Goal: Information Seeking & Learning: Compare options

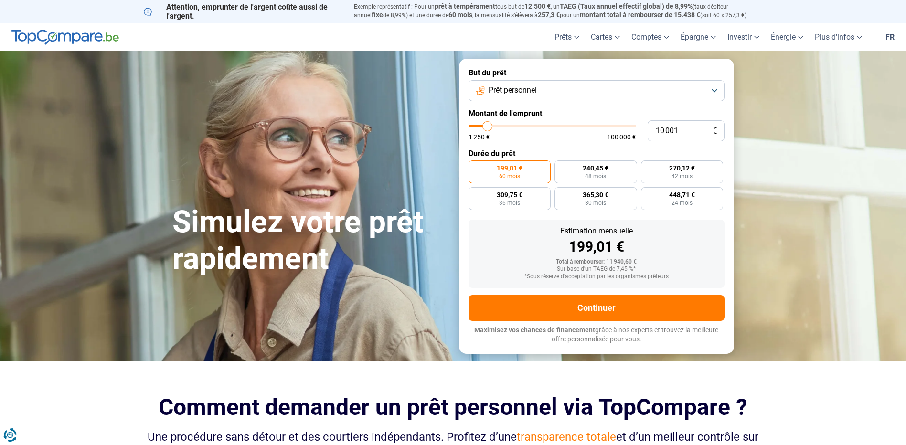
type input "11 250"
type input "11250"
type input "13 500"
type input "13500"
type input "16 000"
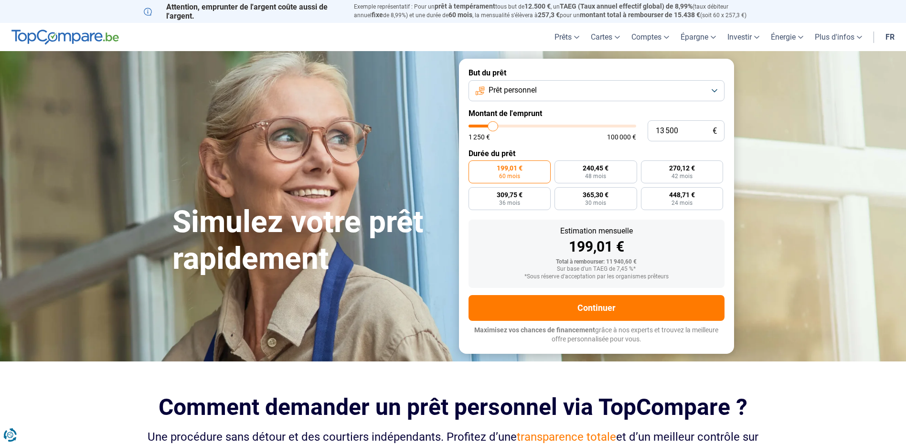
type input "16000"
type input "17 750"
type input "17750"
type input "19 750"
type input "19750"
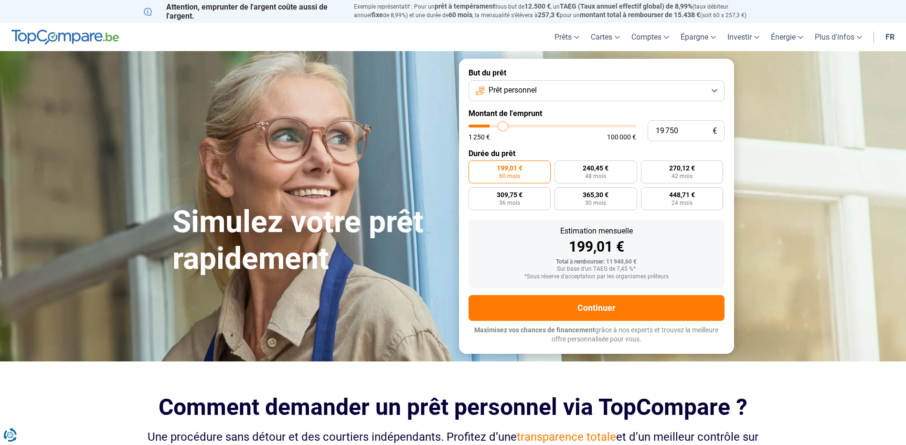
type input "21 500"
type input "21500"
type input "22 750"
type input "22750"
type input "24 500"
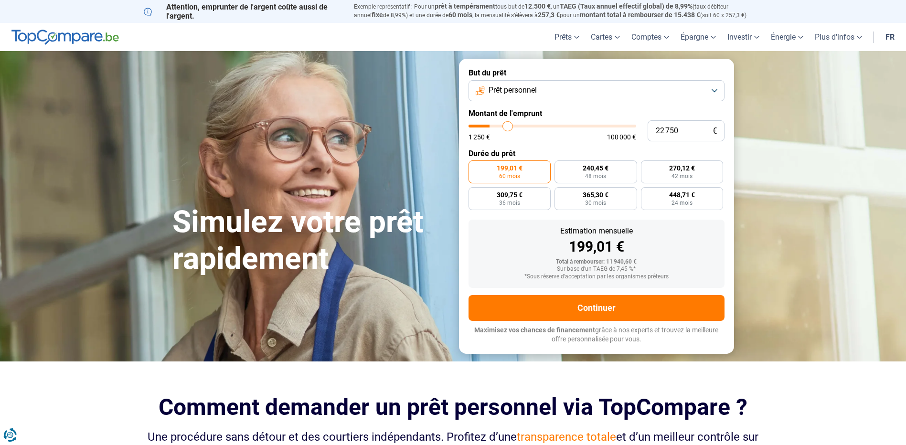
type input "24500"
type input "26 000"
type input "26000"
type input "27 250"
type input "27250"
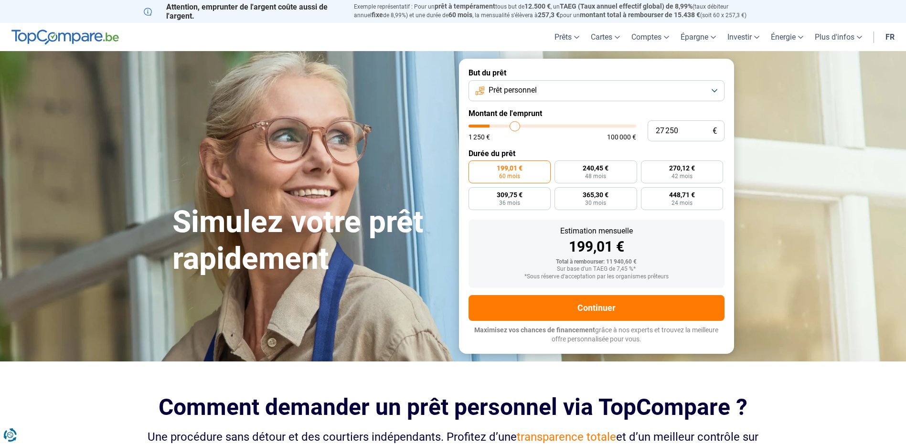
type input "28 250"
type input "28250"
type input "29 500"
type input "29500"
type input "30 500"
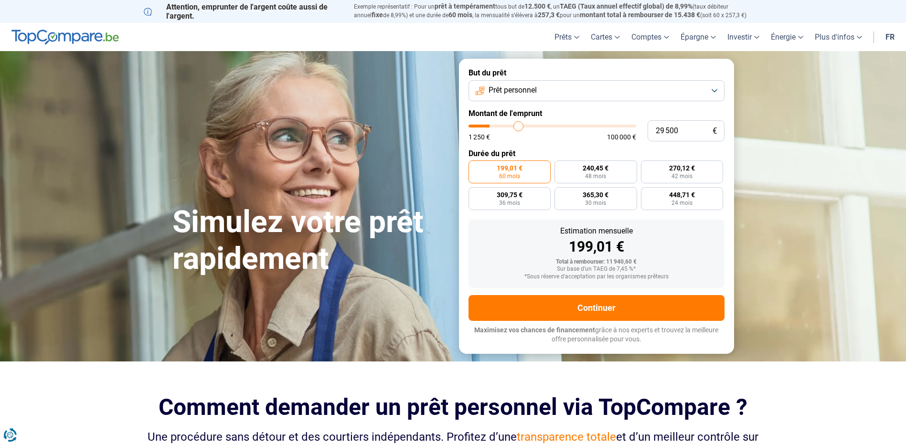
type input "30500"
type input "32 250"
type input "32250"
type input "32 500"
type input "32500"
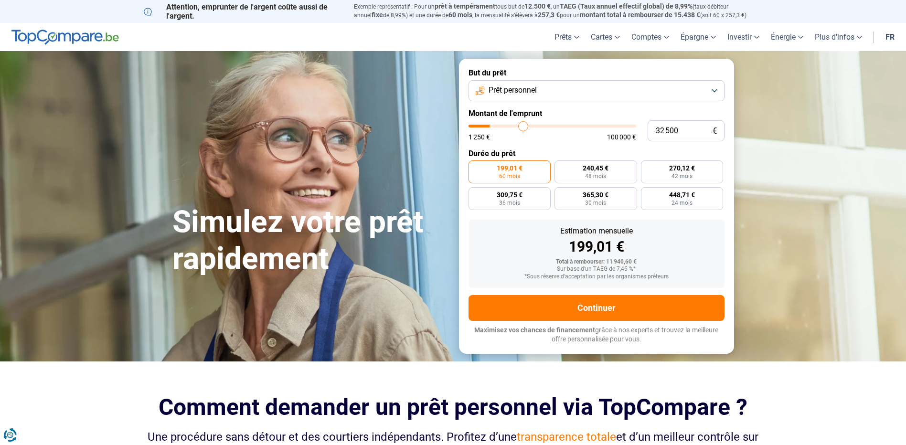
type input "34 250"
type input "34250"
type input "34 750"
type input "34750"
type input "35 750"
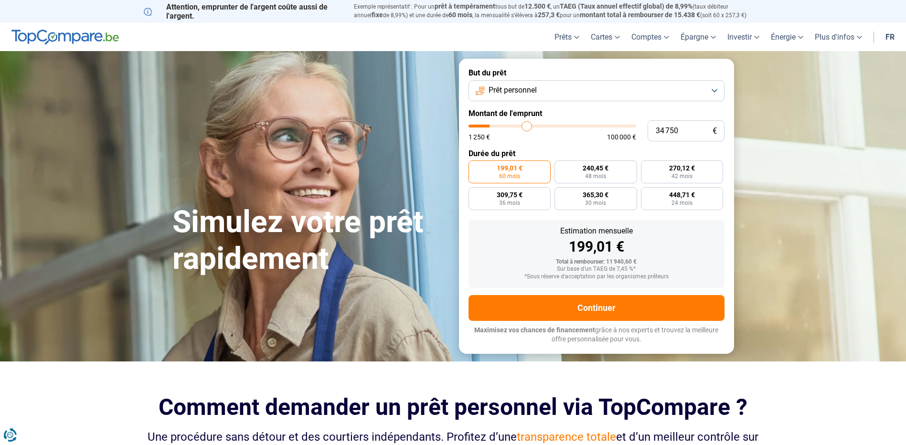
type input "35750"
type input "37 000"
type input "37000"
type input "38 000"
type input "38000"
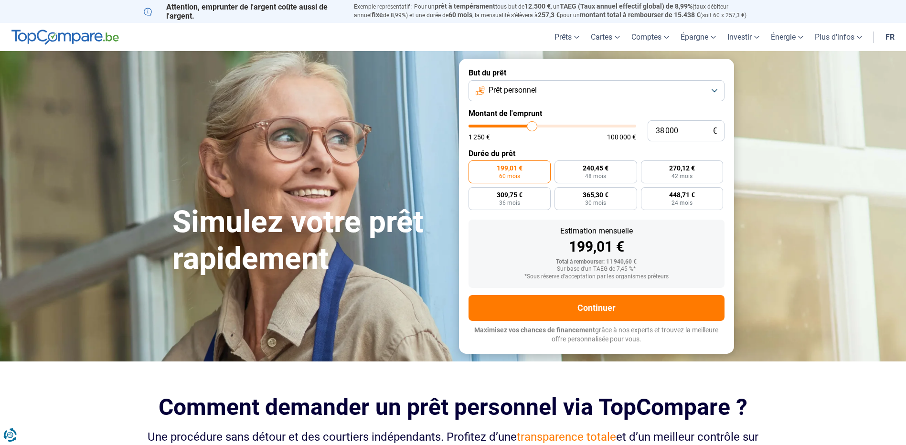
type input "38 500"
type input "38500"
type input "39 500"
type input "39500"
type input "39 750"
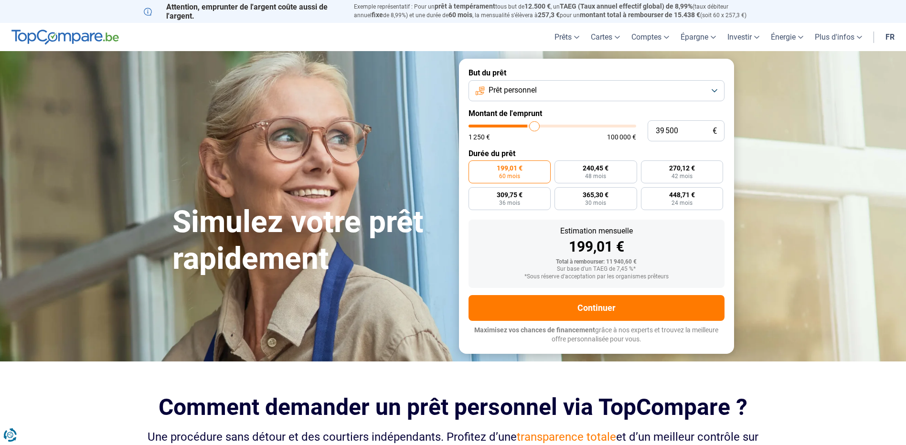
type input "39750"
type input "40 750"
type input "40750"
type input "41 000"
type input "41000"
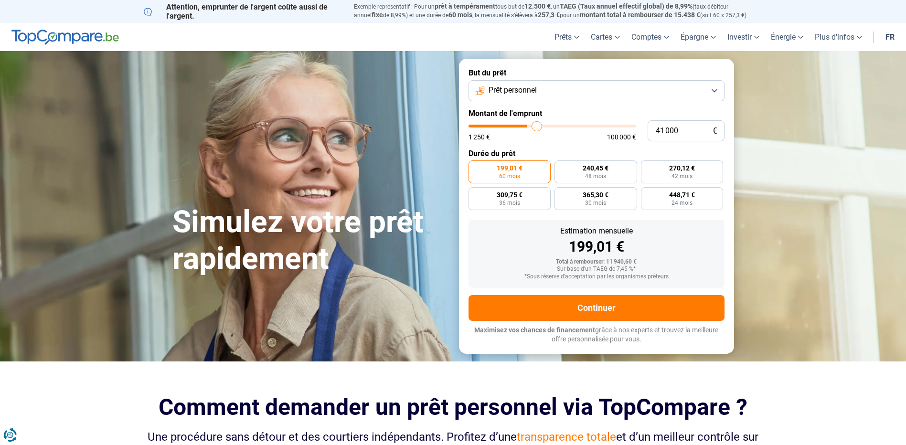
type input "41 500"
type input "41500"
type input "42 500"
type input "42500"
type input "42 750"
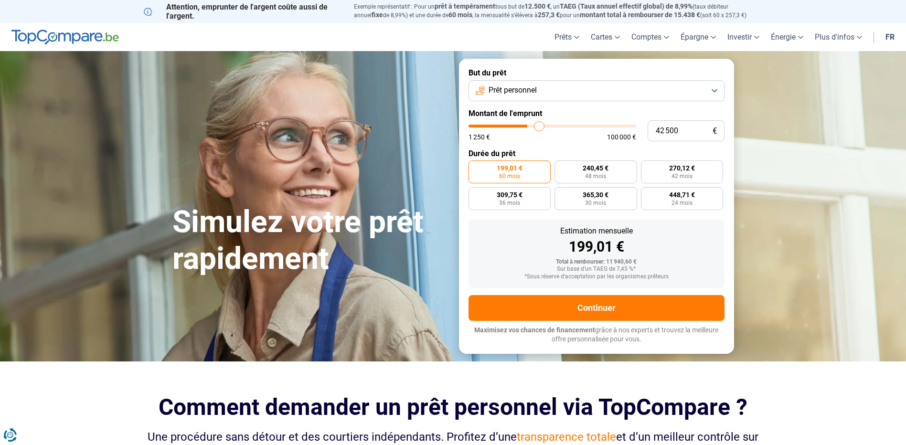
type input "42750"
type input "43 500"
type input "43500"
type input "44 250"
type input "44250"
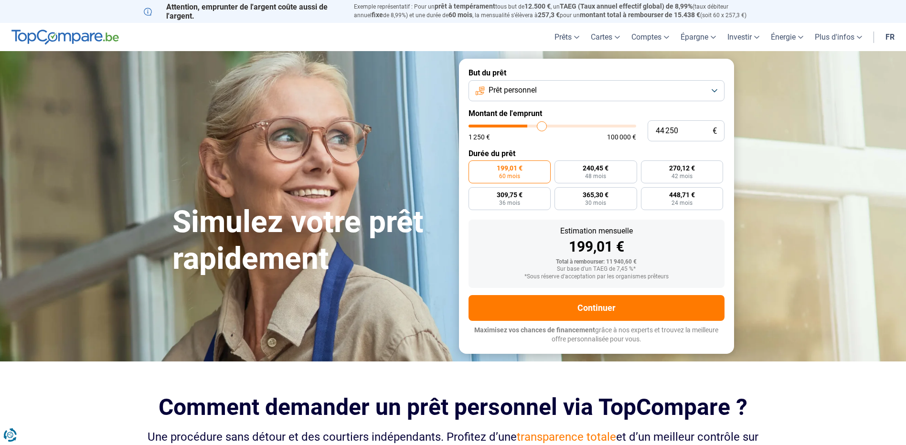
type input "45 000"
type input "45000"
type input "45 750"
type input "45750"
type input "46 500"
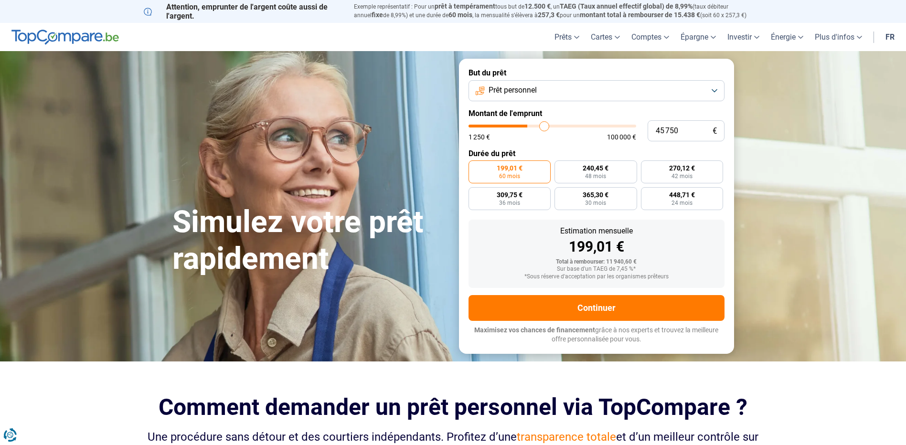
type input "46500"
type input "47 000"
type input "47000"
type input "47 500"
type input "47500"
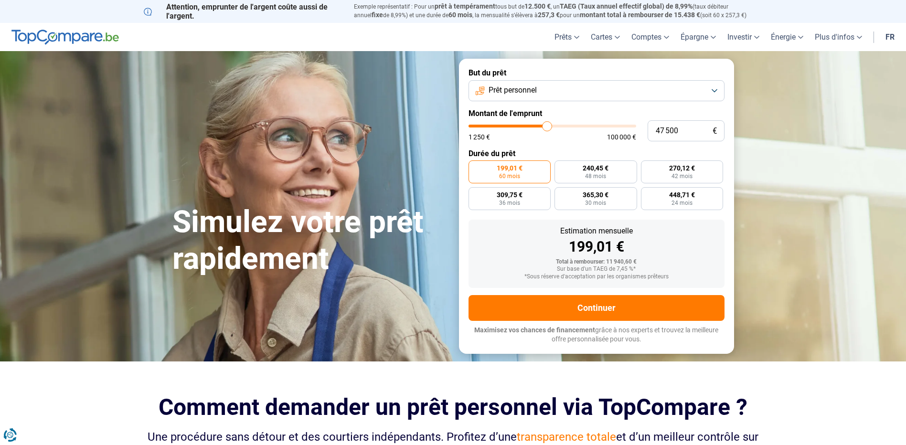
type input "48 000"
type input "48000"
type input "48 750"
type input "48750"
type input "49 000"
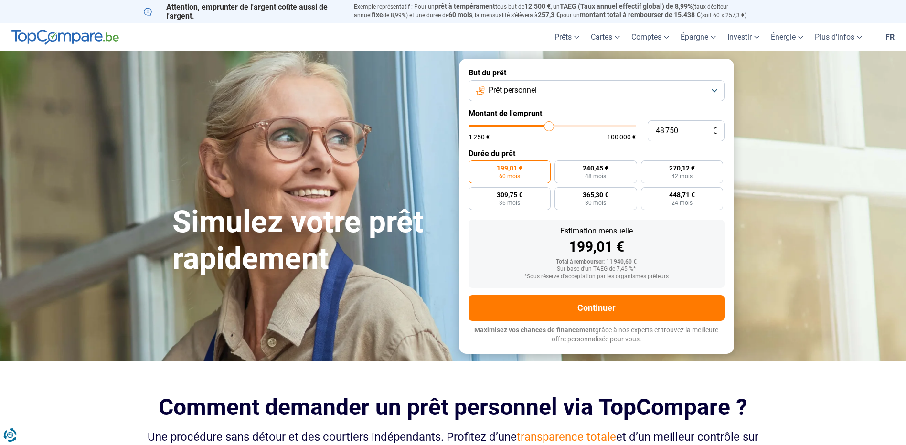
type input "49000"
type input "49 750"
type input "49750"
type input "50 000"
type input "50000"
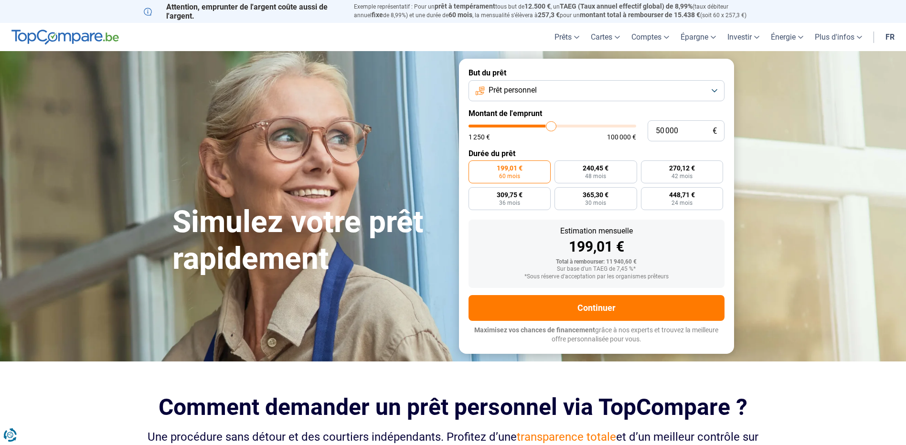
type input "50 500"
type input "50500"
type input "51 250"
type input "51250"
type input "51 750"
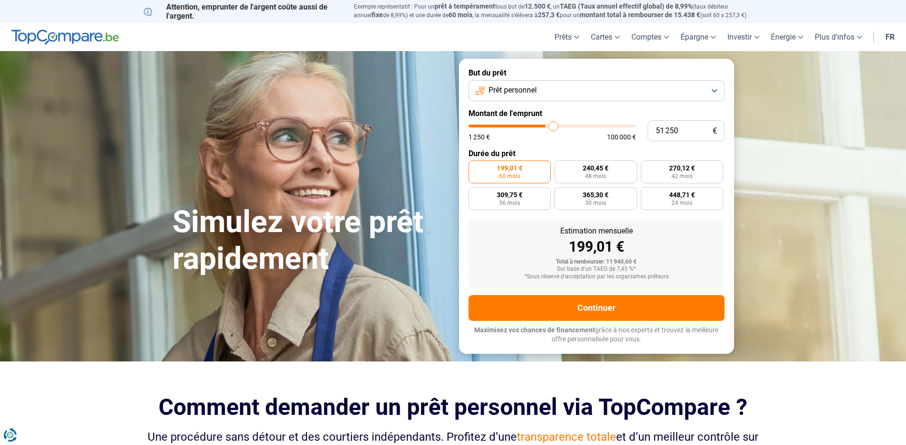
type input "51750"
type input "52 000"
type input "52000"
type input "52 750"
type input "52750"
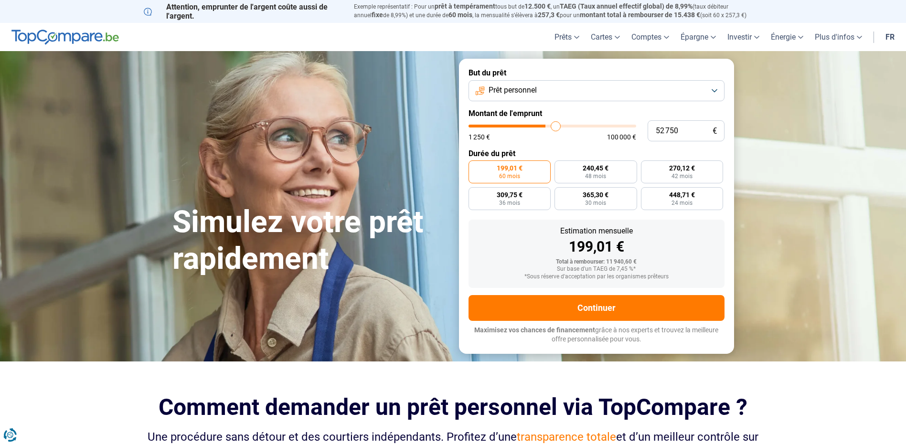
type input "53 000"
type input "53000"
type input "54 000"
type input "54000"
type input "54 250"
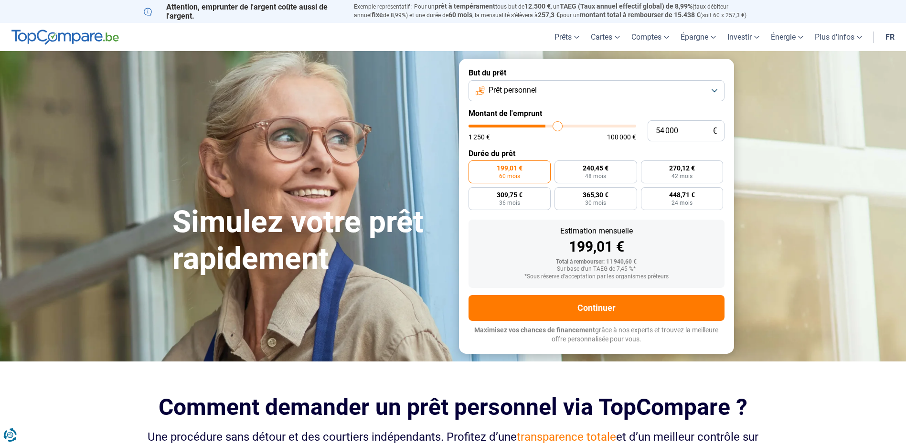
type input "54250"
type input "54 750"
type input "54750"
type input "55 500"
type input "55500"
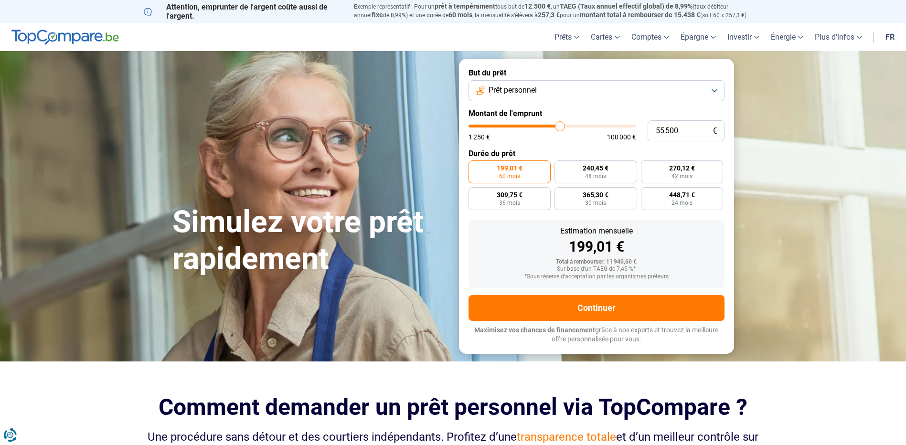
type input "55 750"
type input "55750"
type input "56 000"
drag, startPoint x: 487, startPoint y: 127, endPoint x: 560, endPoint y: 129, distance: 73.6
type input "56000"
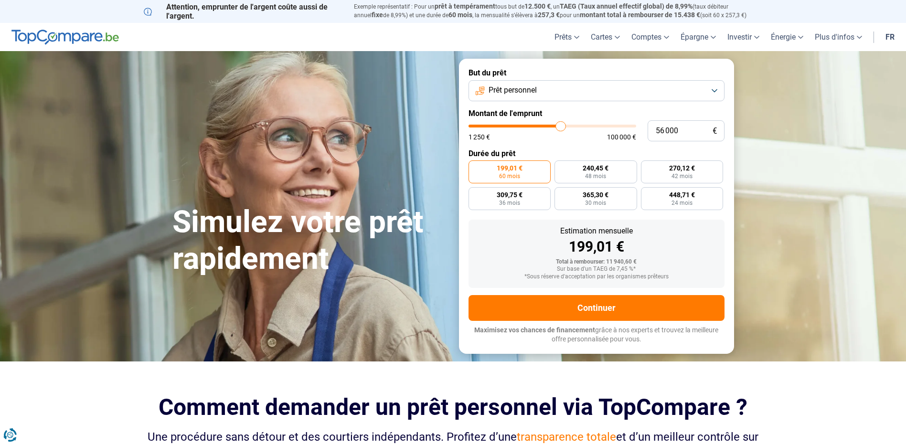
click at [560, 127] on input "range" at bounding box center [552, 126] width 168 height 3
radio input "false"
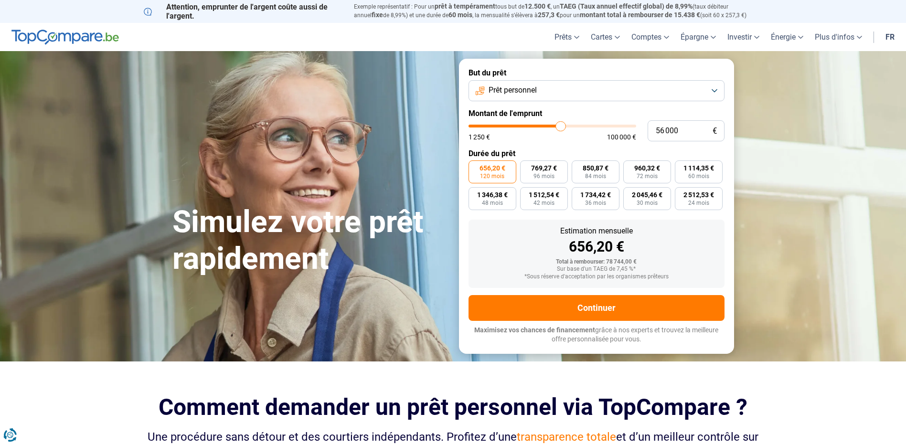
type input "54 750"
type input "54750"
type input "53 500"
type input "53500"
type input "51 750"
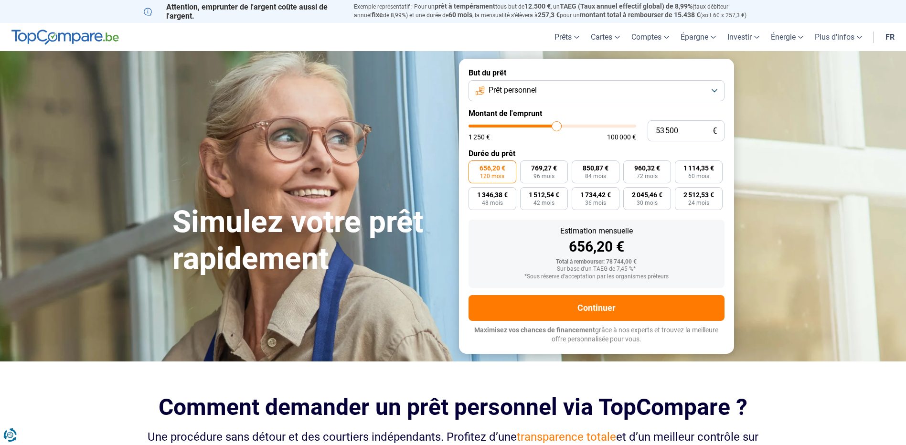
type input "51750"
type input "50 000"
type input "50000"
type input "47 500"
type input "47500"
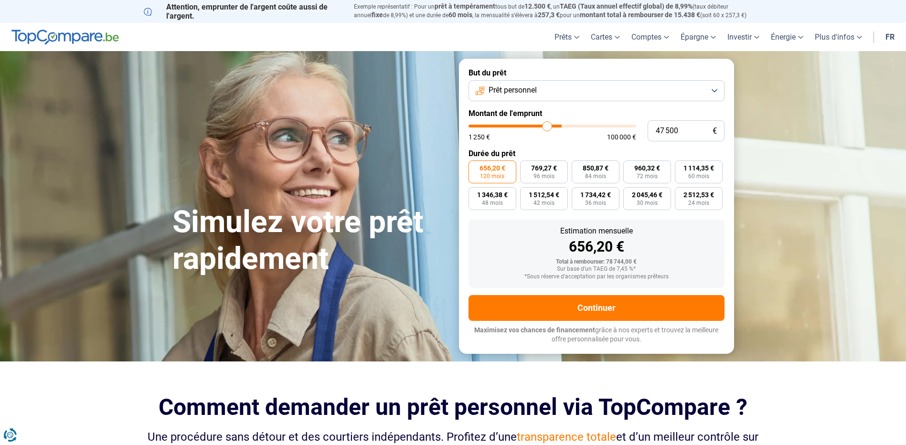
type input "45 250"
type input "45250"
type input "42 000"
type input "42000"
type input "41 000"
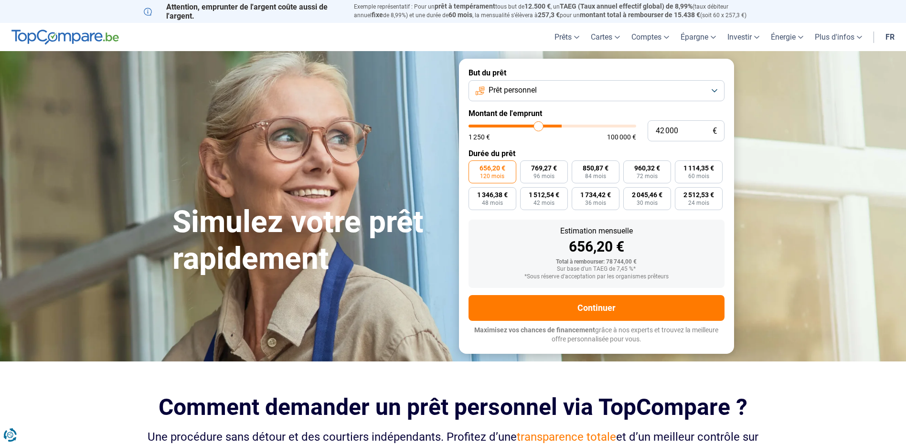
type input "41000"
type input "38 500"
type input "38500"
type input "35 750"
type input "35750"
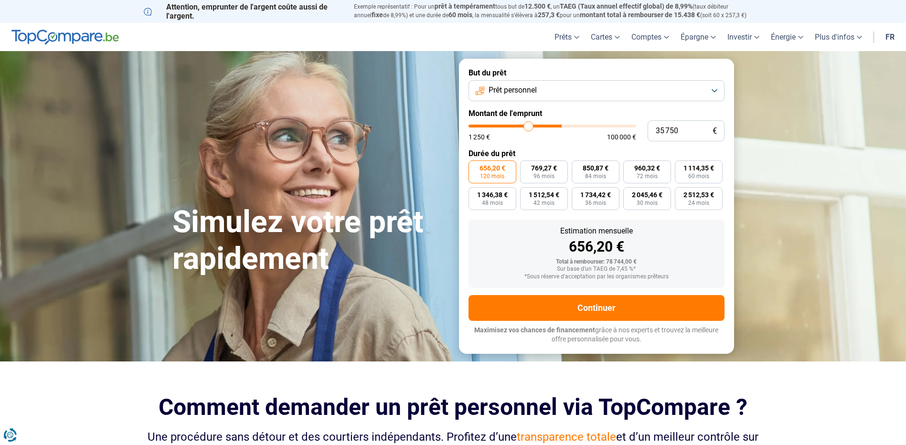
type input "32 750"
type input "32750"
type input "29 500"
type input "29500"
type input "26 250"
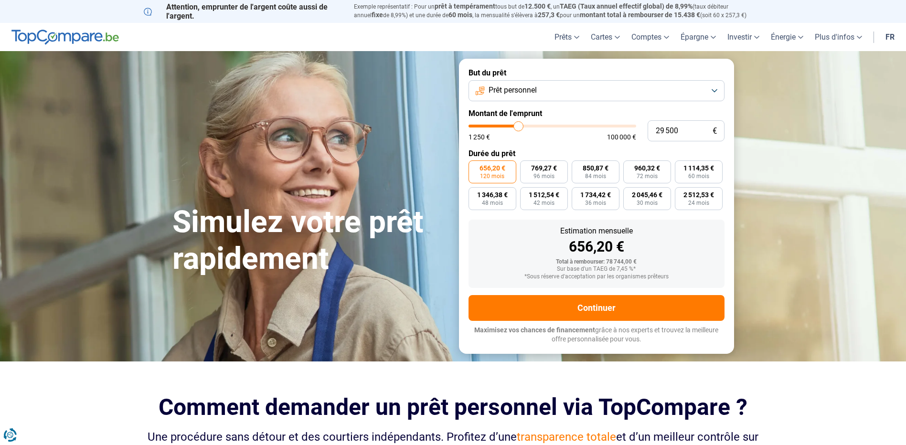
type input "26250"
type input "23 250"
type input "23250"
type input "20 500"
type input "20500"
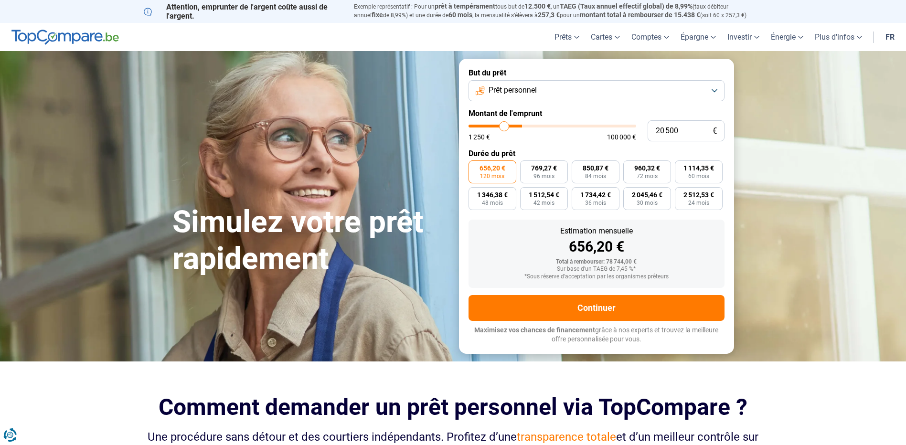
type input "18 000"
type input "18000"
type input "15 000"
type input "15000"
type input "14 750"
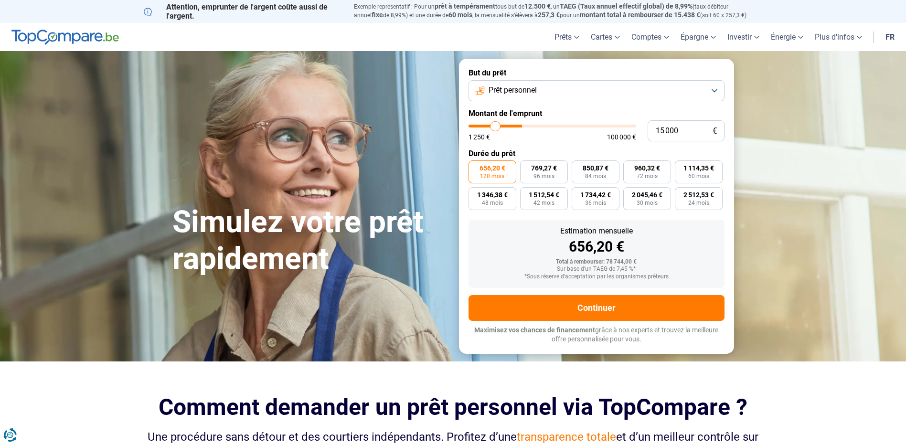
type input "14750"
type input "12 000"
type input "12000"
type input "11 500"
type input "11500"
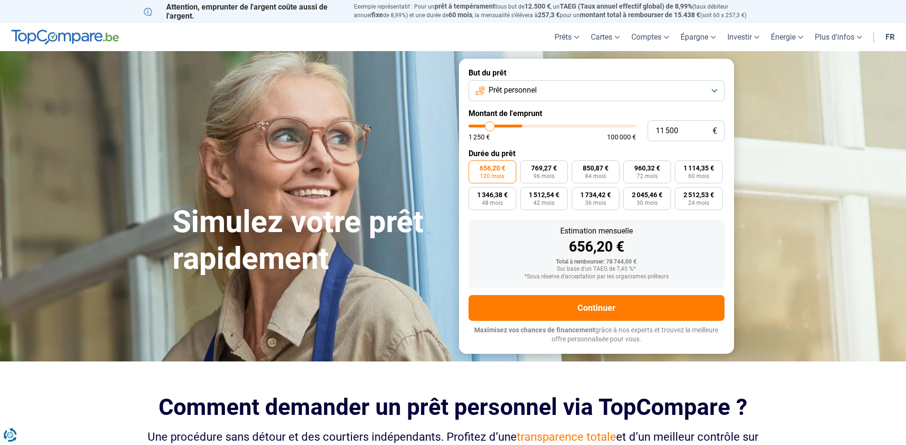
type input "10 250"
type input "10250"
type input "10 000"
type input "10000"
type input "9 750"
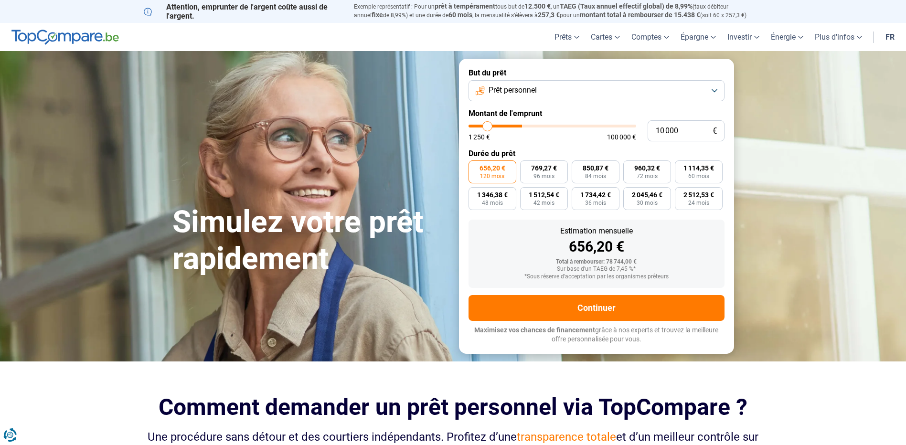
type input "9750"
type input "10 500"
type input "10500"
type input "11 250"
type input "11250"
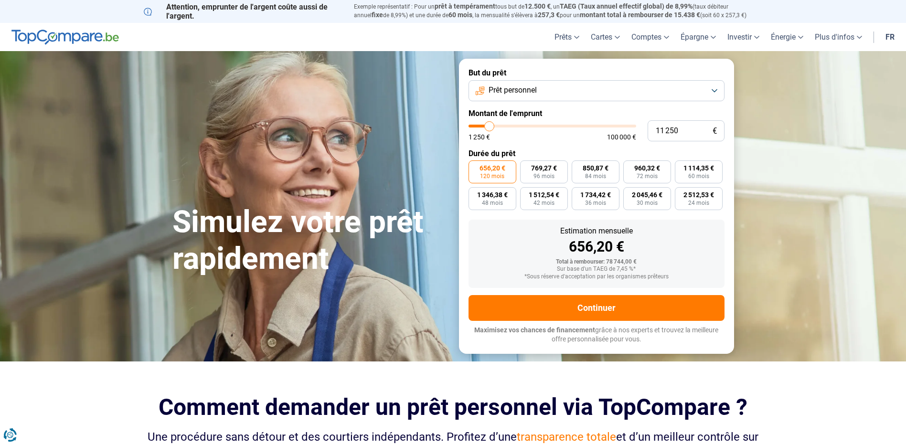
type input "12 000"
type input "12000"
type input "13 500"
type input "13500"
type input "14 250"
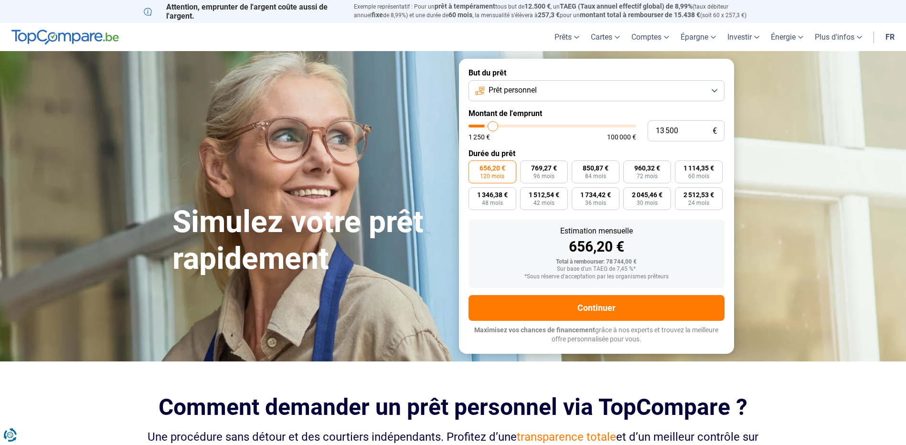
type input "14250"
type input "15 000"
type input "15000"
type input "15 500"
type input "15500"
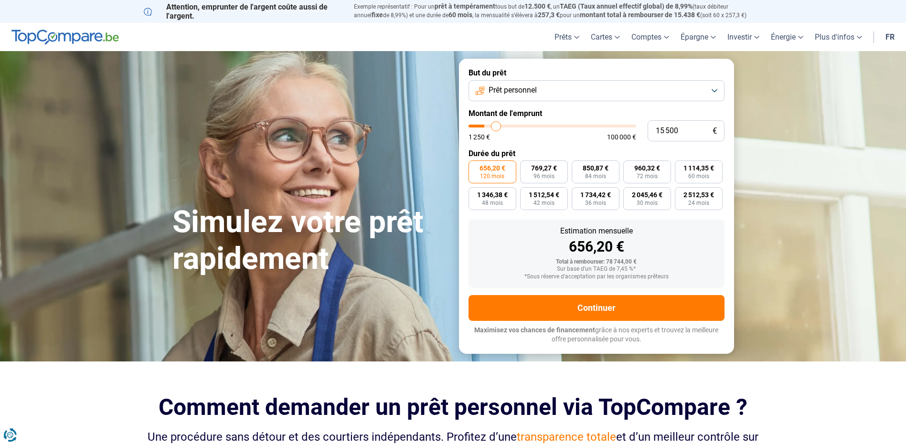
type input "15 750"
type input "15750"
type input "16 250"
type input "16250"
type input "16 500"
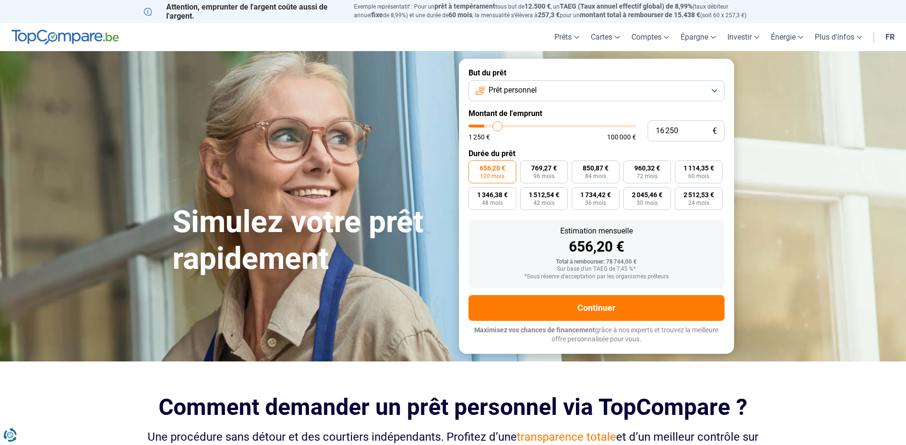
type input "16500"
type input "16 000"
type input "16000"
type input "15 750"
type input "15750"
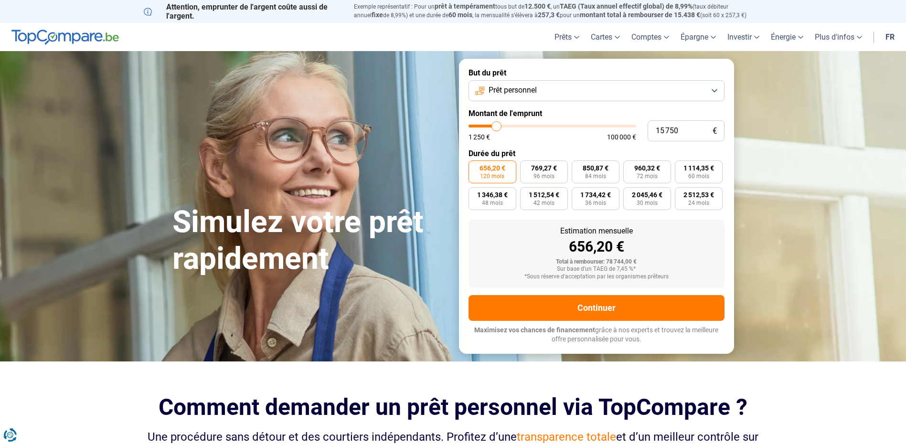
type input "15 500"
type input "15500"
type input "14 750"
type input "14750"
type input "14 500"
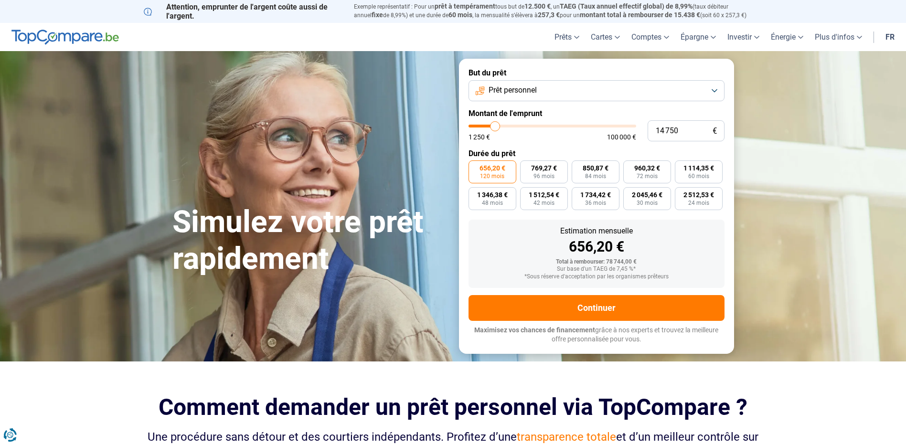
type input "14500"
type input "14 250"
type input "14250"
type input "14 000"
type input "14000"
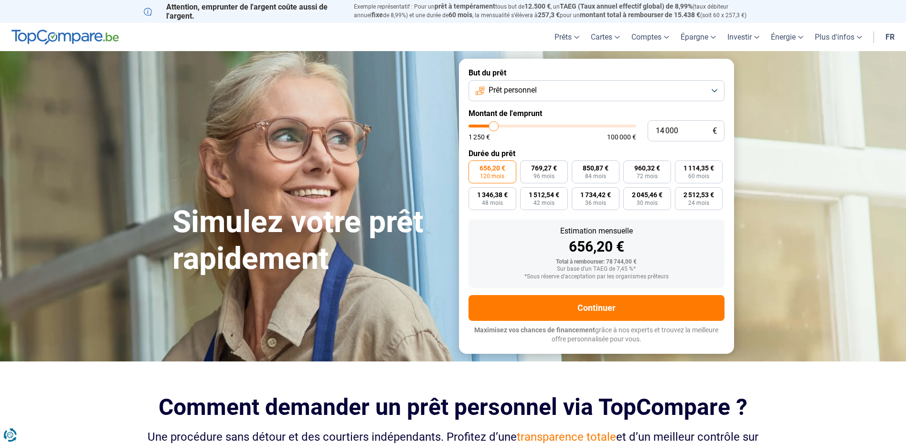
type input "13 250"
type input "13250"
type input "13 000"
type input "13000"
type input "12 750"
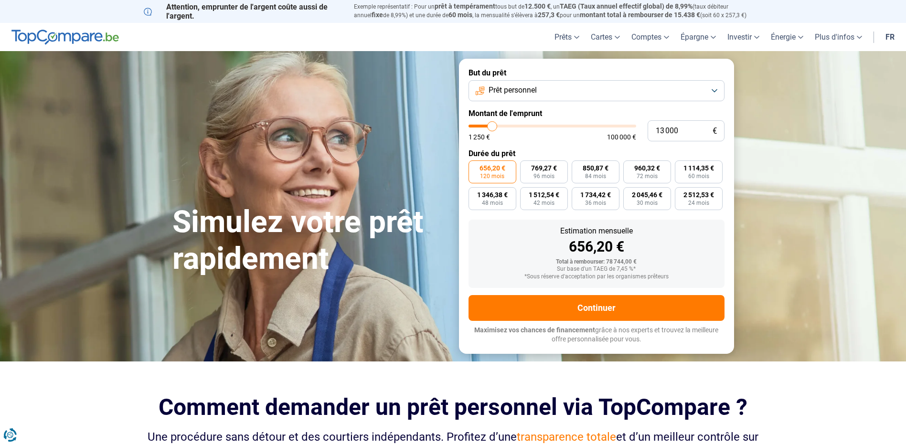
type input "12750"
type input "12 000"
type input "12000"
type input "11 750"
type input "11750"
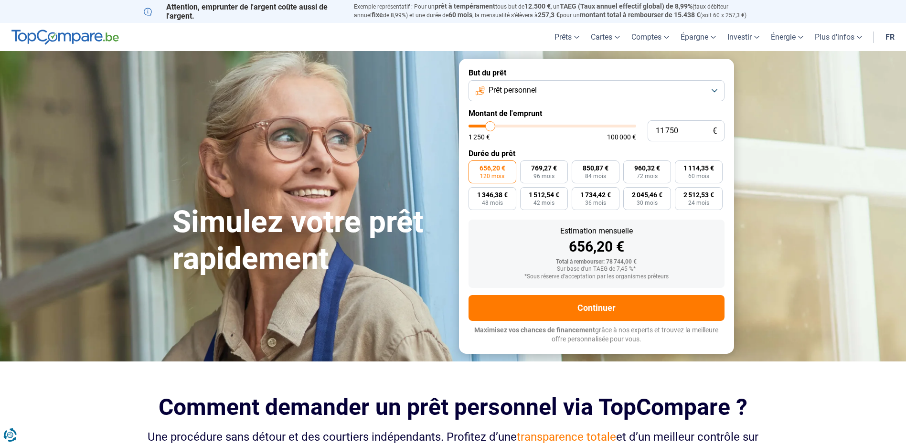
type input "11 500"
type input "11500"
type input "11 250"
type input "11250"
type input "11 000"
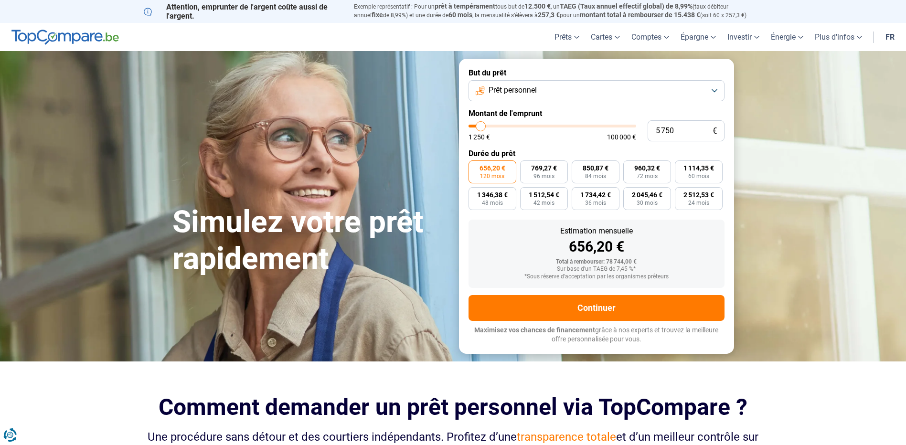
drag, startPoint x: 560, startPoint y: 125, endPoint x: 481, endPoint y: 115, distance: 79.8
click at [481, 125] on input "range" at bounding box center [552, 126] width 168 height 3
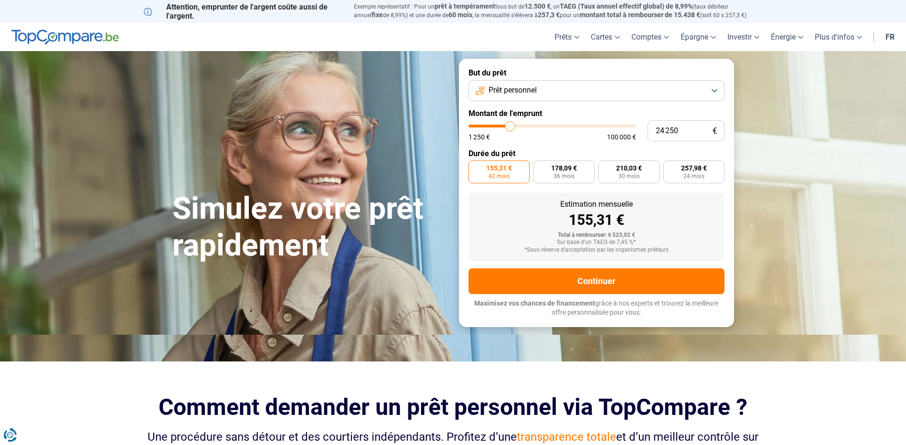
drag, startPoint x: 477, startPoint y: 127, endPoint x: 510, endPoint y: 133, distance: 33.0
click at [510, 127] on input "range" at bounding box center [552, 126] width 168 height 3
